Goal: Task Accomplishment & Management: Manage account settings

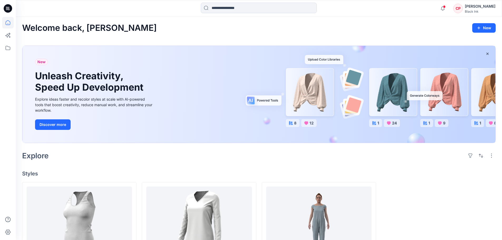
click at [475, 7] on div "[PERSON_NAME]" at bounding box center [480, 6] width 31 height 6
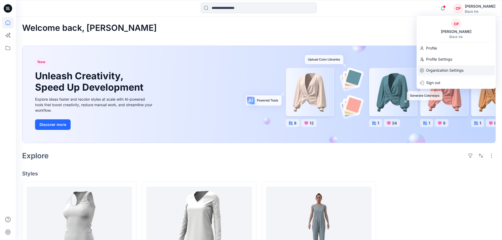
click at [437, 70] on p "Organization Settings" at bounding box center [444, 70] width 37 height 10
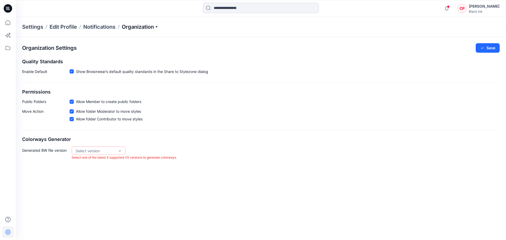
click at [149, 26] on p "Organization" at bounding box center [140, 26] width 37 height 7
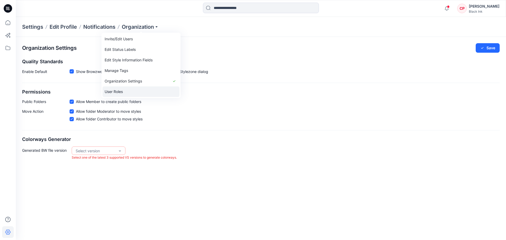
click at [132, 90] on link "User Roles" at bounding box center [140, 91] width 77 height 11
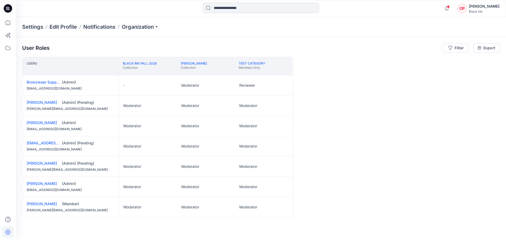
click at [287, 43] on div "User Roles Filter Export Users Black Ink Fall 2026 Collection [PERSON_NAME] Tes…" at bounding box center [261, 131] width 490 height 189
